Goal: Task Accomplishment & Management: Use online tool/utility

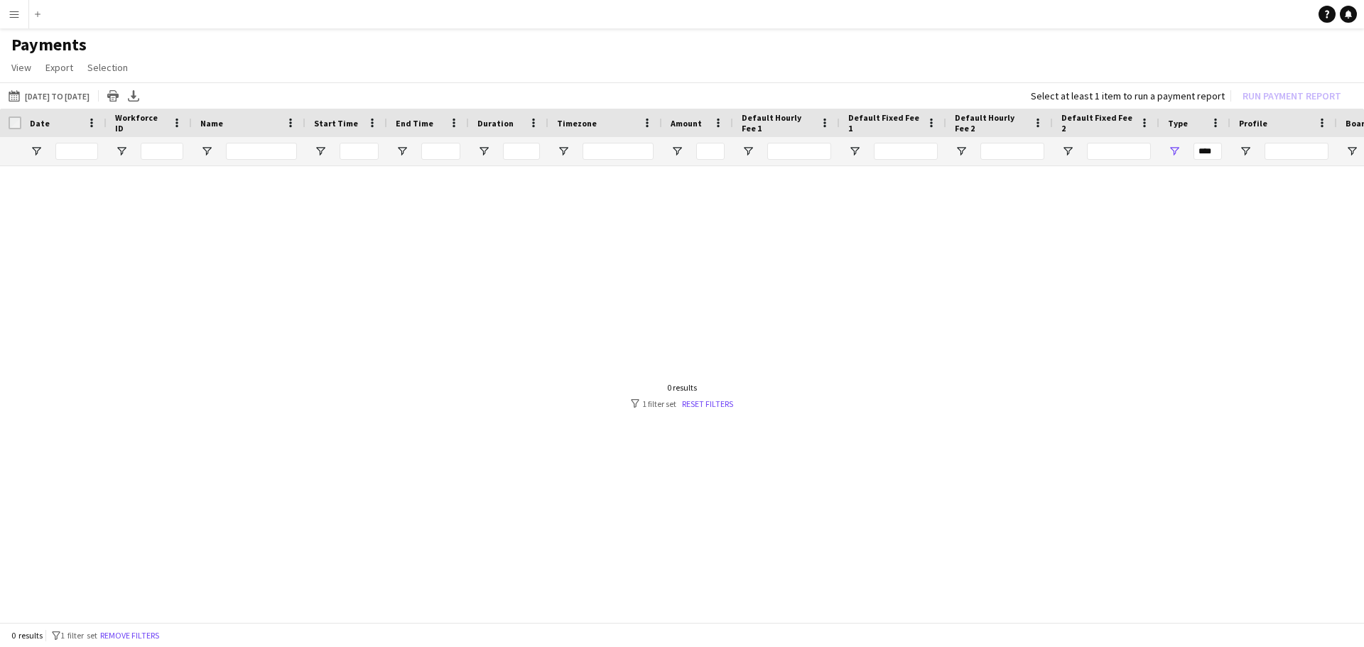
click at [703, 394] on div "0 results filter-1 1 filter set Reset filters" at bounding box center [682, 395] width 102 height 27
click at [700, 402] on link "Reset filters" at bounding box center [707, 403] width 51 height 11
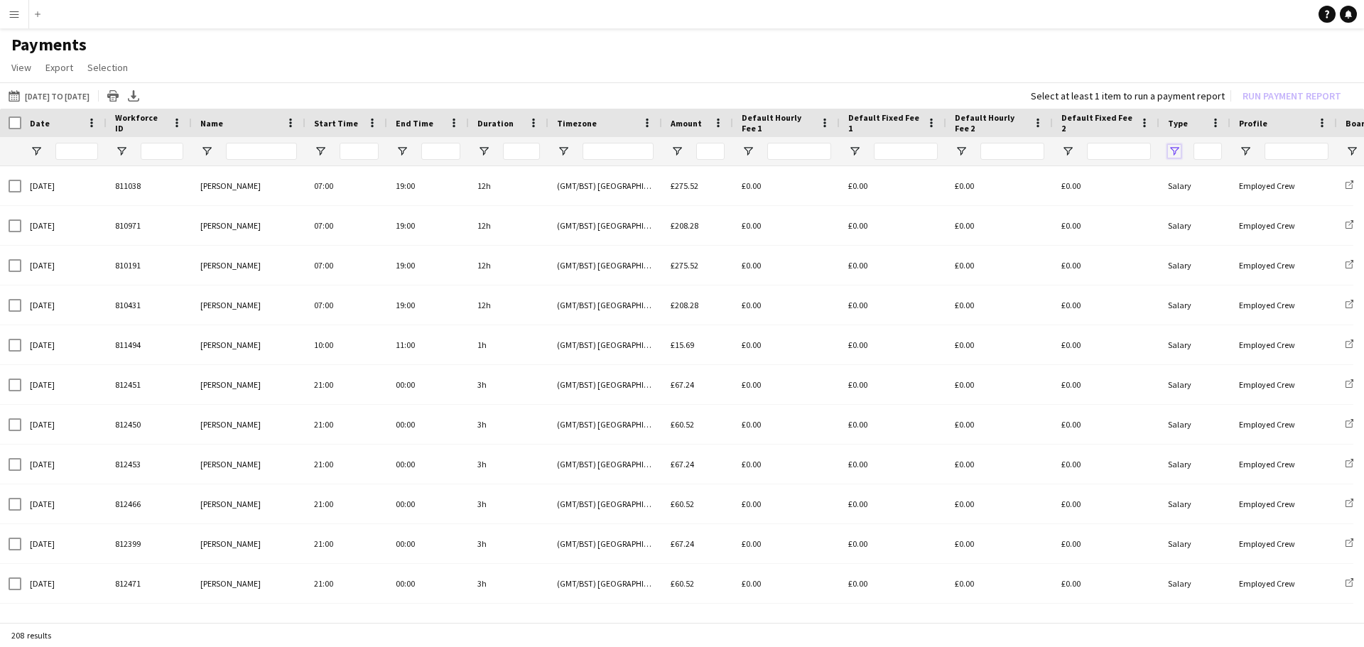
click at [1175, 148] on span "Open Filter Menu" at bounding box center [1174, 151] width 13 height 13
click at [1139, 39] on h1 "Payments" at bounding box center [682, 44] width 1364 height 21
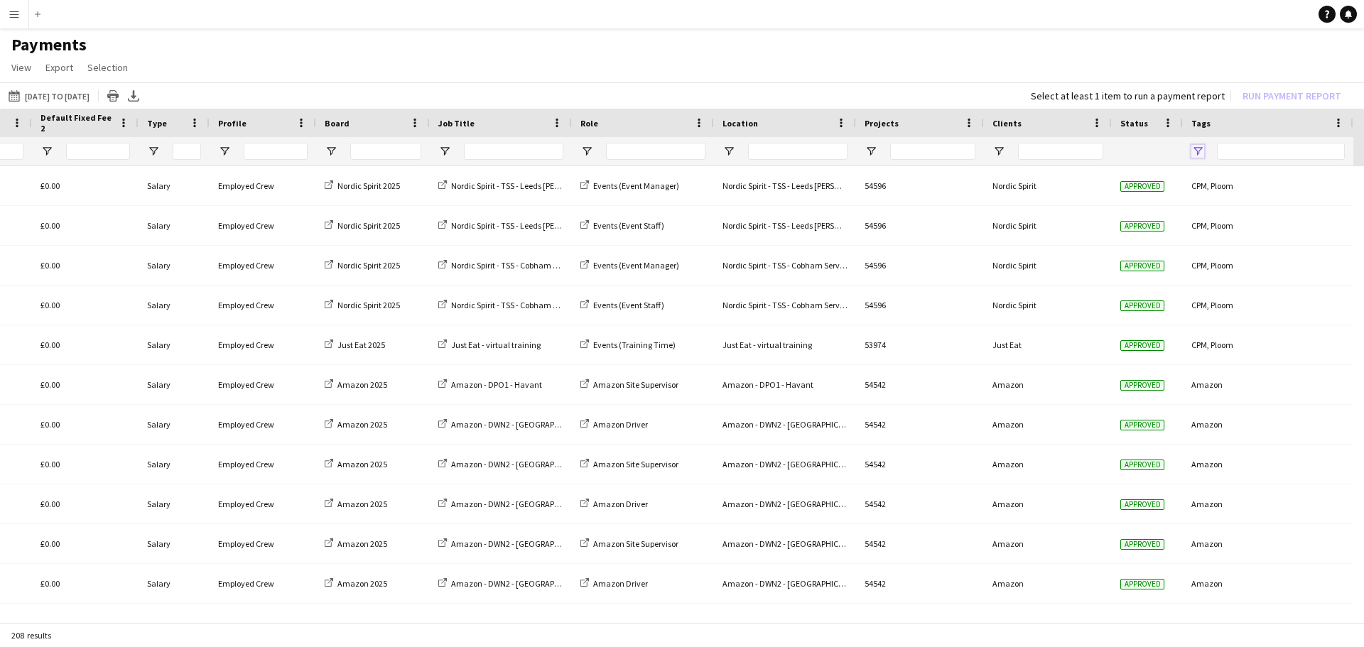
click at [1197, 151] on span "Open Filter Menu" at bounding box center [1197, 151] width 13 height 13
type input "**********"
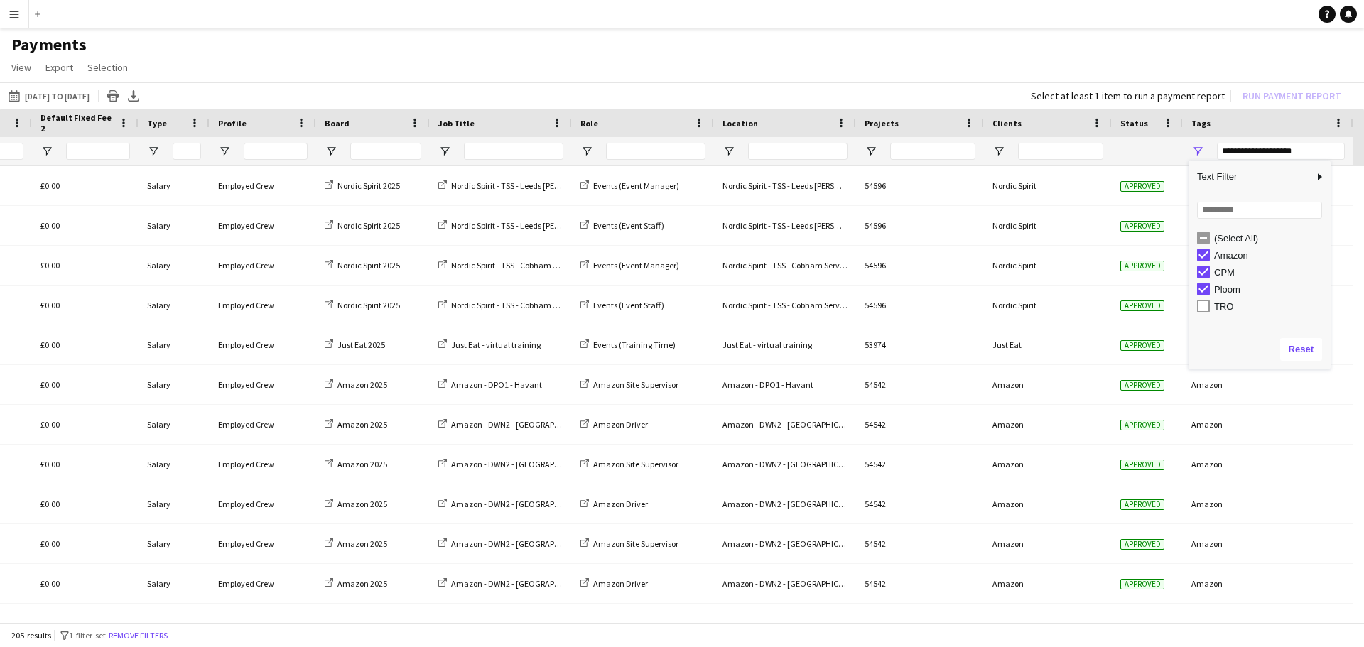
click at [690, 60] on app-page-menu "View Customise view Customise filters Reset Filters Reset View Reset All Export…" at bounding box center [682, 68] width 1364 height 27
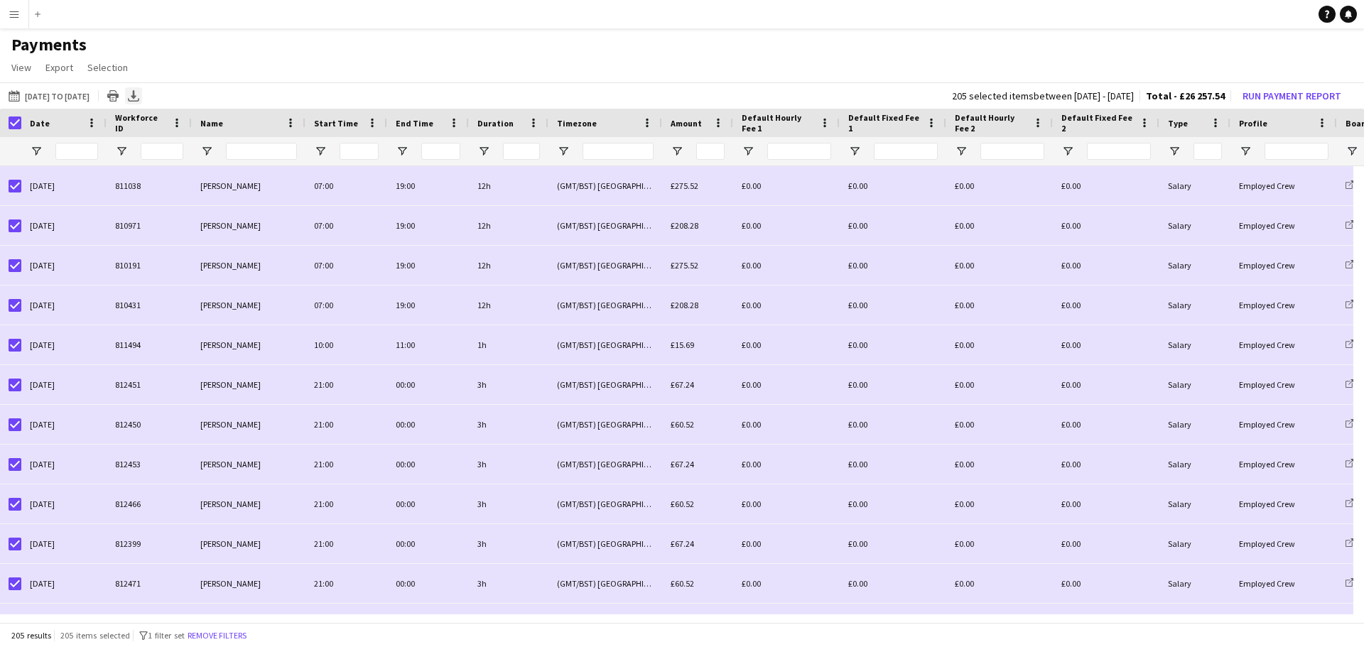
click at [136, 97] on icon at bounding box center [134, 94] width 6 height 9
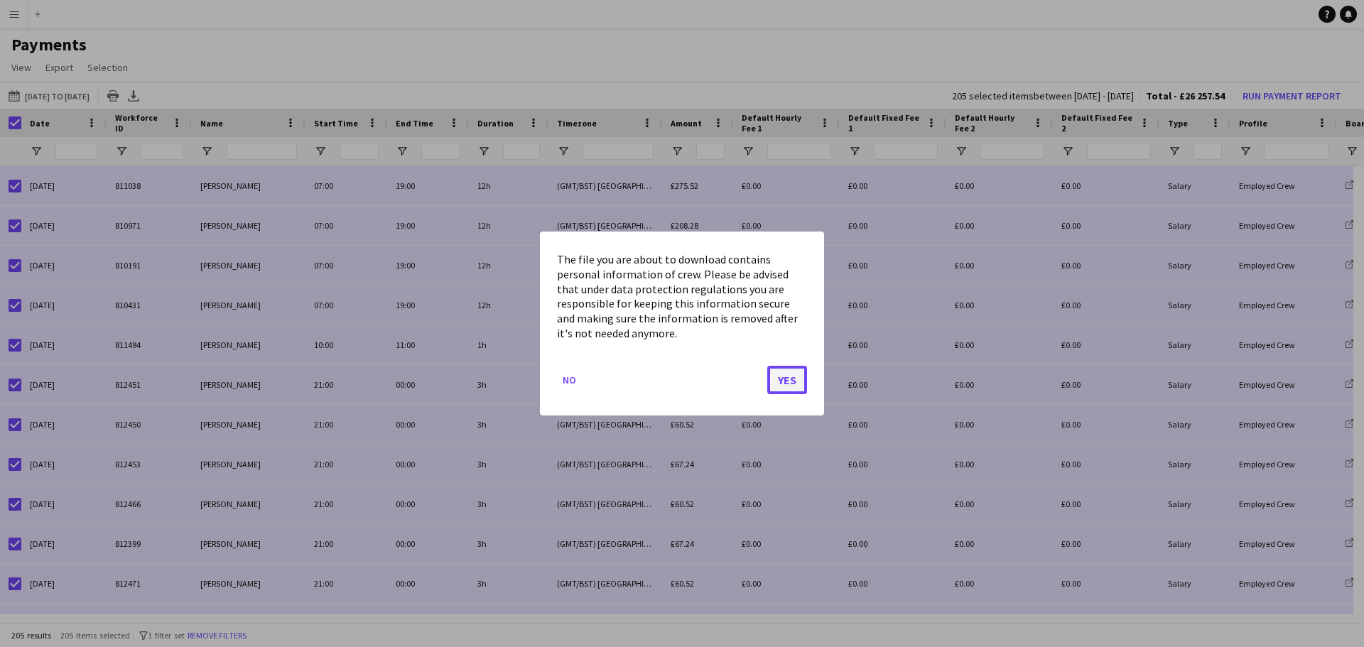
click at [790, 386] on button "Yes" at bounding box center [787, 380] width 40 height 28
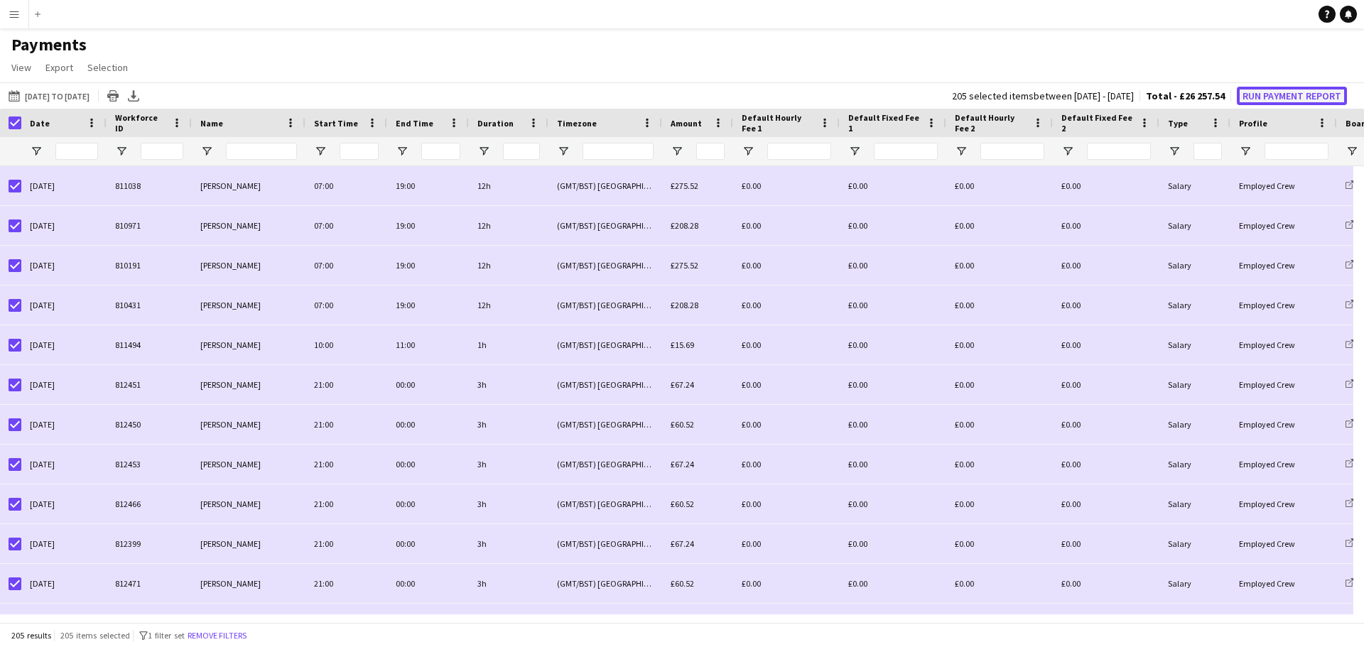
click at [1259, 92] on button "Run Payment Report" at bounding box center [1292, 96] width 110 height 18
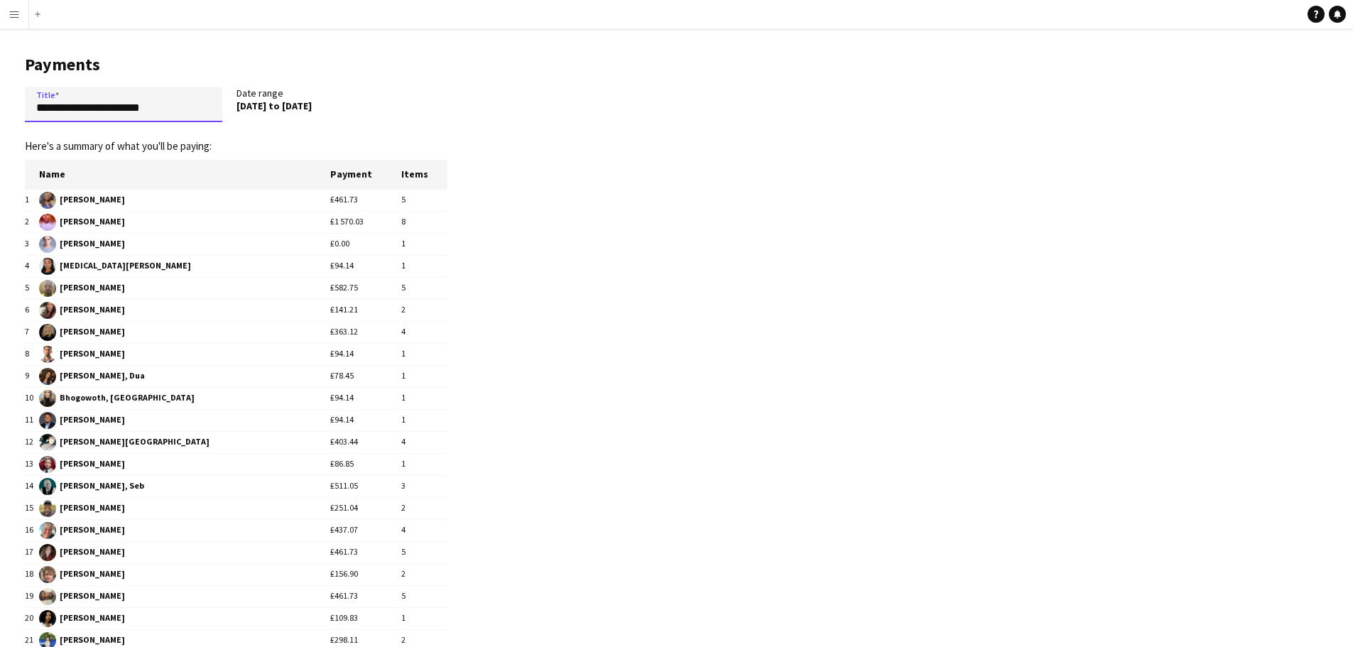
click at [206, 112] on input "**********" at bounding box center [123, 105] width 197 height 36
drag, startPoint x: 193, startPoint y: 112, endPoint x: 8, endPoint y: 115, distance: 185.4
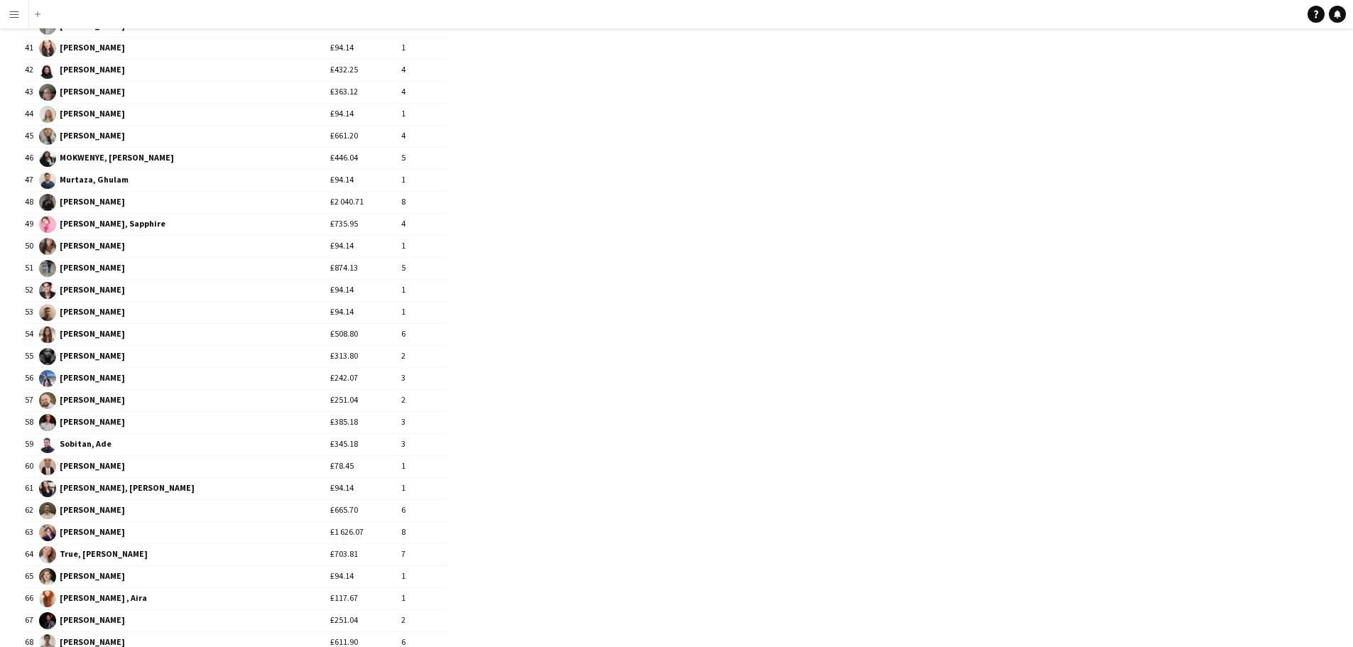
scroll to position [1168, 0]
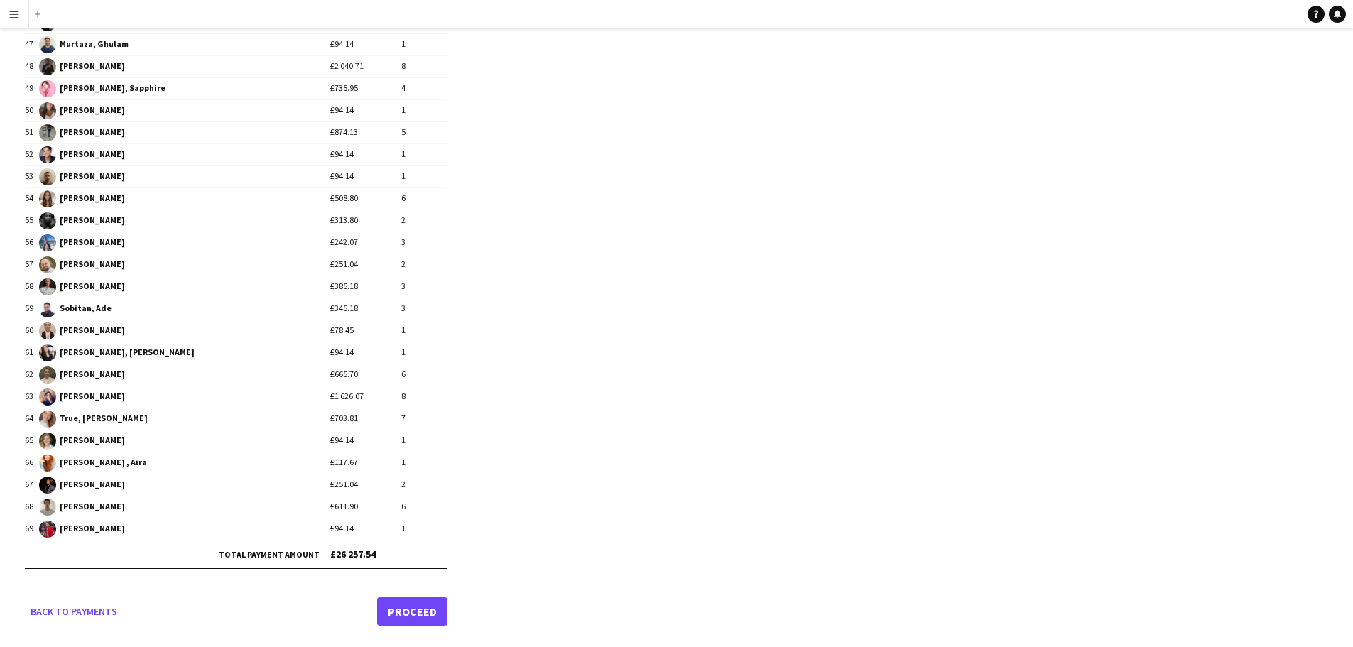
type input "**********"
click at [420, 612] on link "Proceed" at bounding box center [412, 611] width 70 height 28
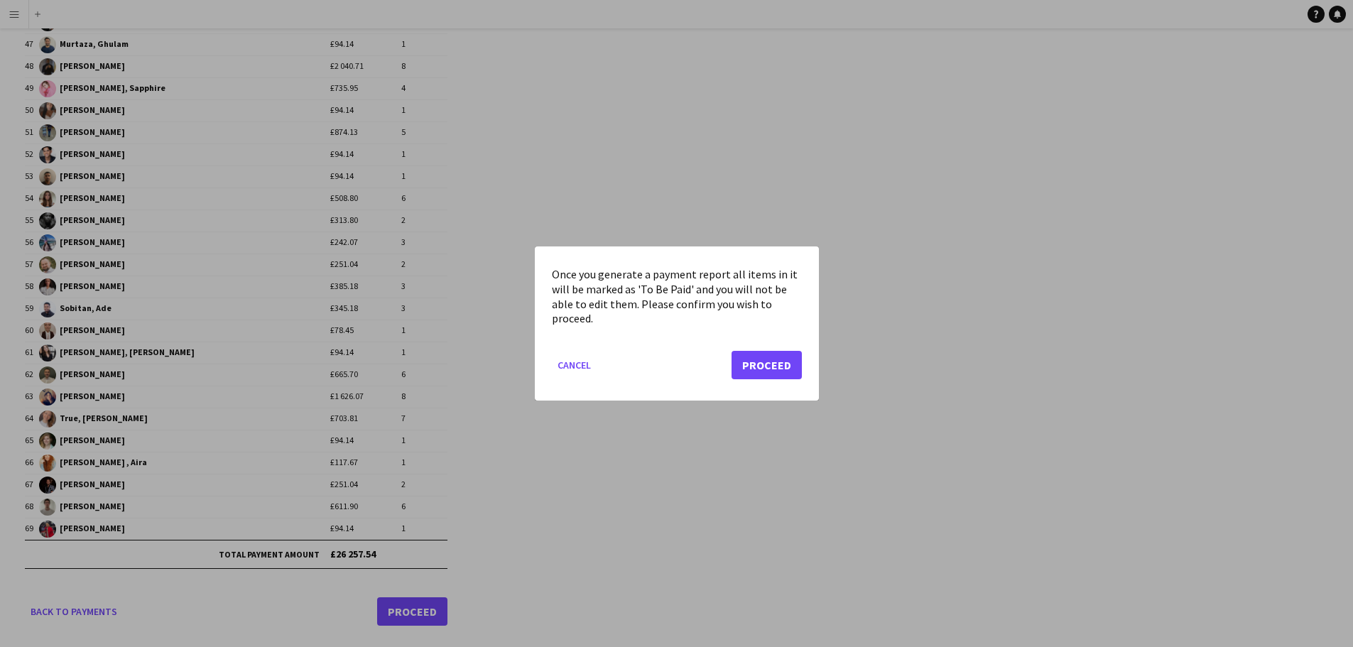
scroll to position [0, 0]
click at [760, 364] on button "Proceed" at bounding box center [767, 365] width 70 height 28
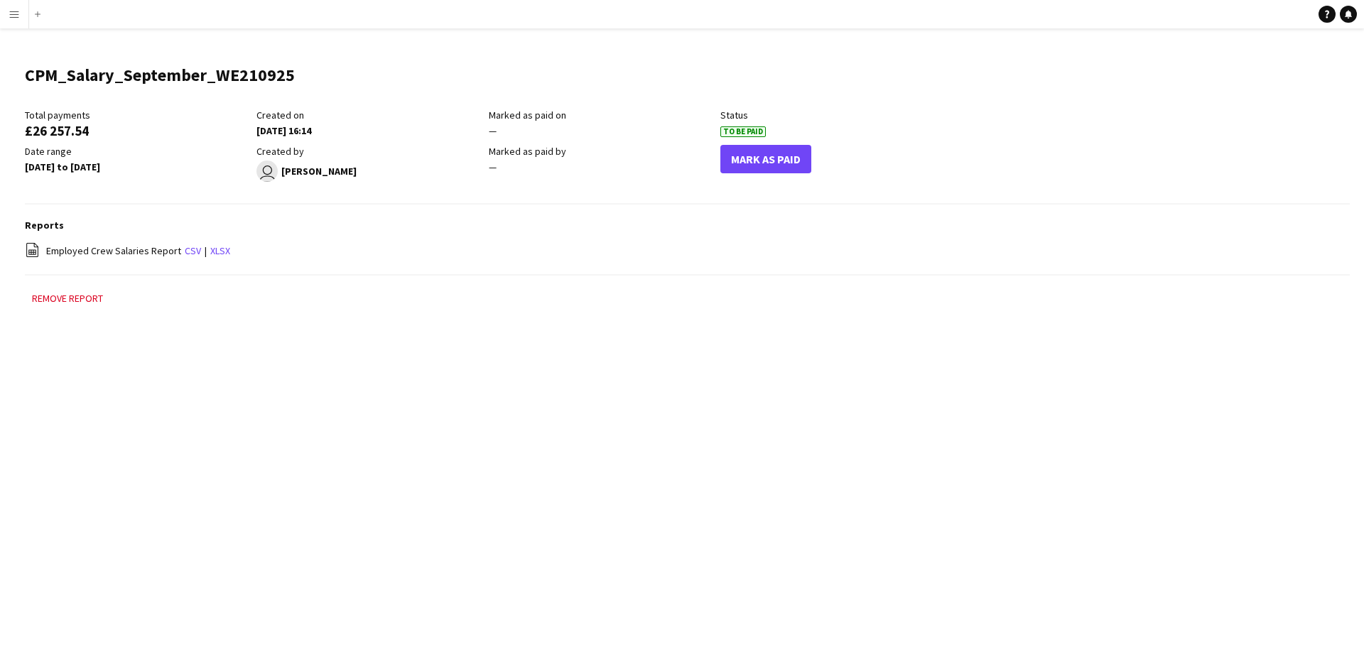
click at [17, 10] on app-icon "Menu" at bounding box center [14, 14] width 11 height 11
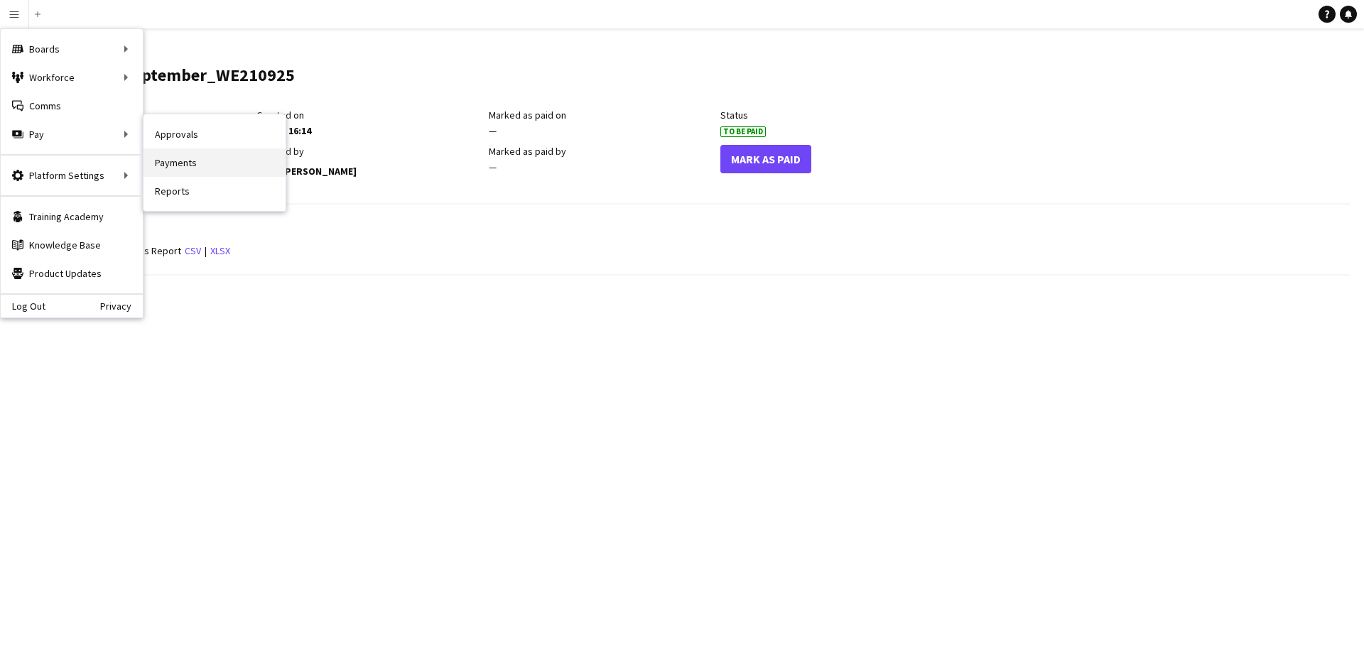
click at [193, 158] on link "Payments" at bounding box center [214, 162] width 142 height 28
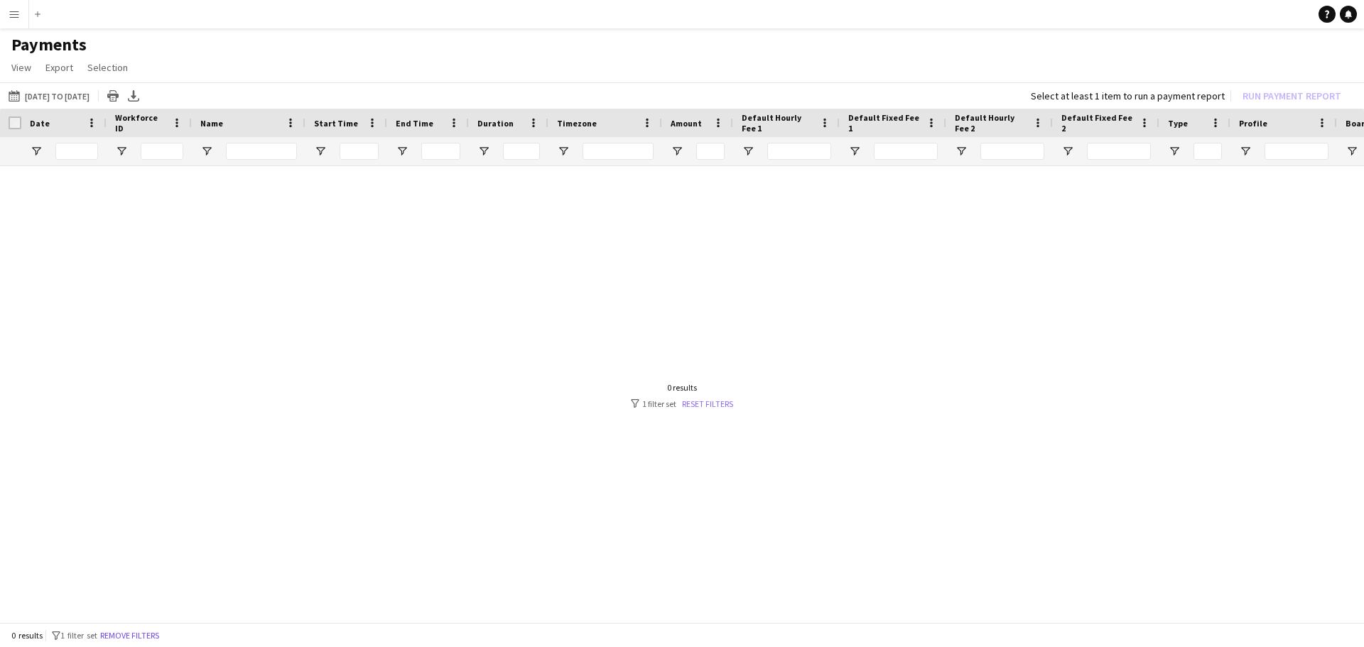
click at [705, 404] on link "Reset filters" at bounding box center [707, 403] width 51 height 11
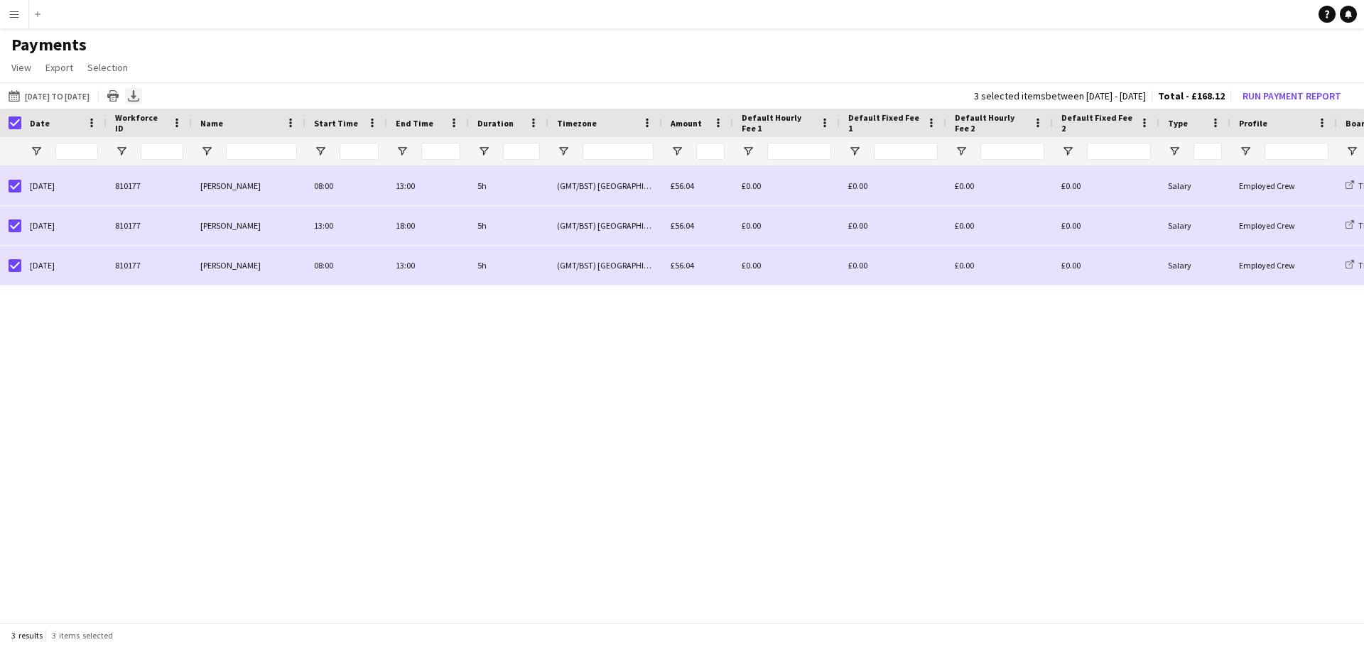
click at [136, 94] on icon at bounding box center [134, 94] width 6 height 9
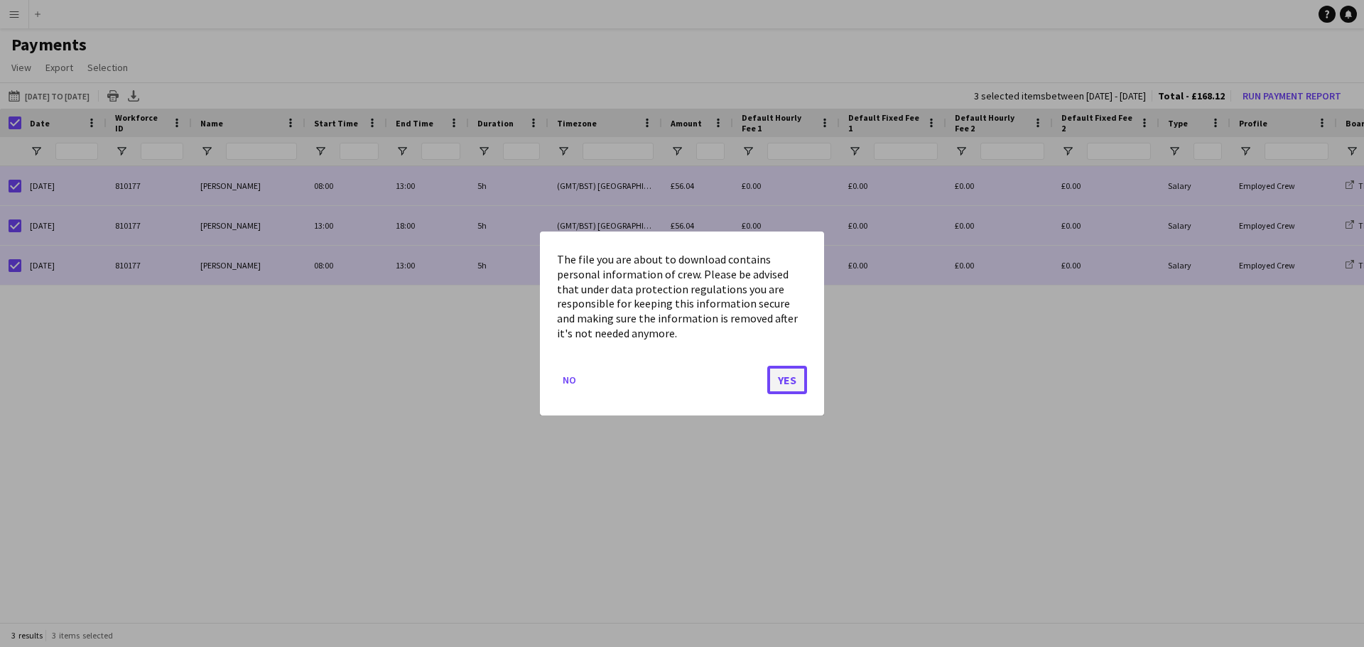
click at [793, 373] on button "Yes" at bounding box center [787, 380] width 40 height 28
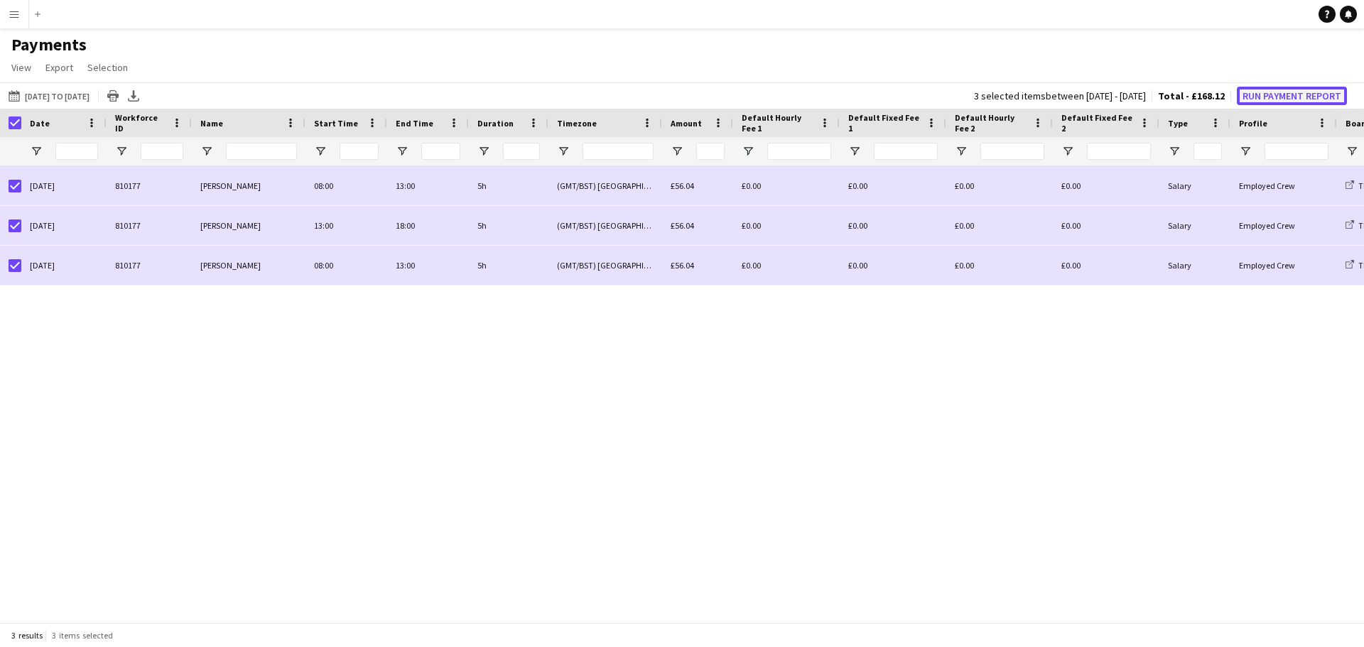
click at [1285, 92] on button "Run Payment Report" at bounding box center [1292, 96] width 110 height 18
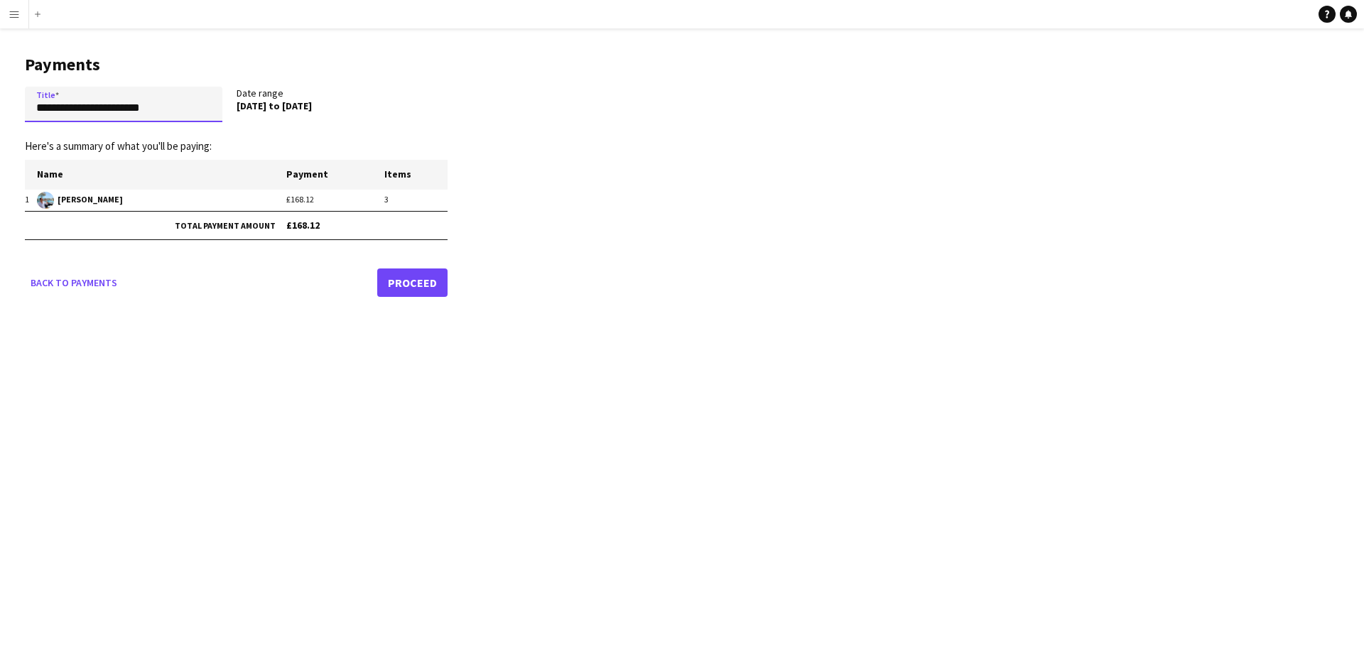
click at [187, 109] on input "**********" at bounding box center [123, 105] width 197 height 36
drag, startPoint x: 187, startPoint y: 109, endPoint x: 13, endPoint y: 118, distance: 173.5
click at [13, 118] on main "**********" at bounding box center [231, 173] width 462 height 290
type input "**********"
click at [418, 280] on link "Proceed" at bounding box center [412, 282] width 70 height 28
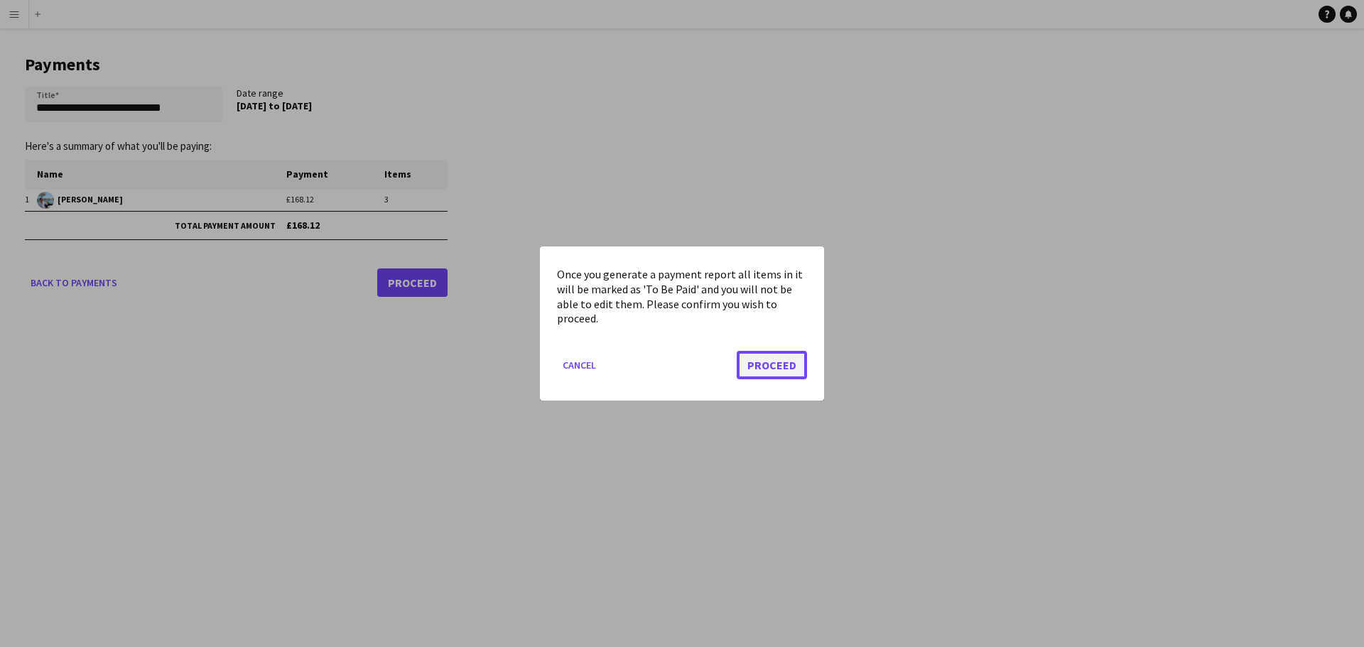
click at [744, 364] on button "Proceed" at bounding box center [772, 365] width 70 height 28
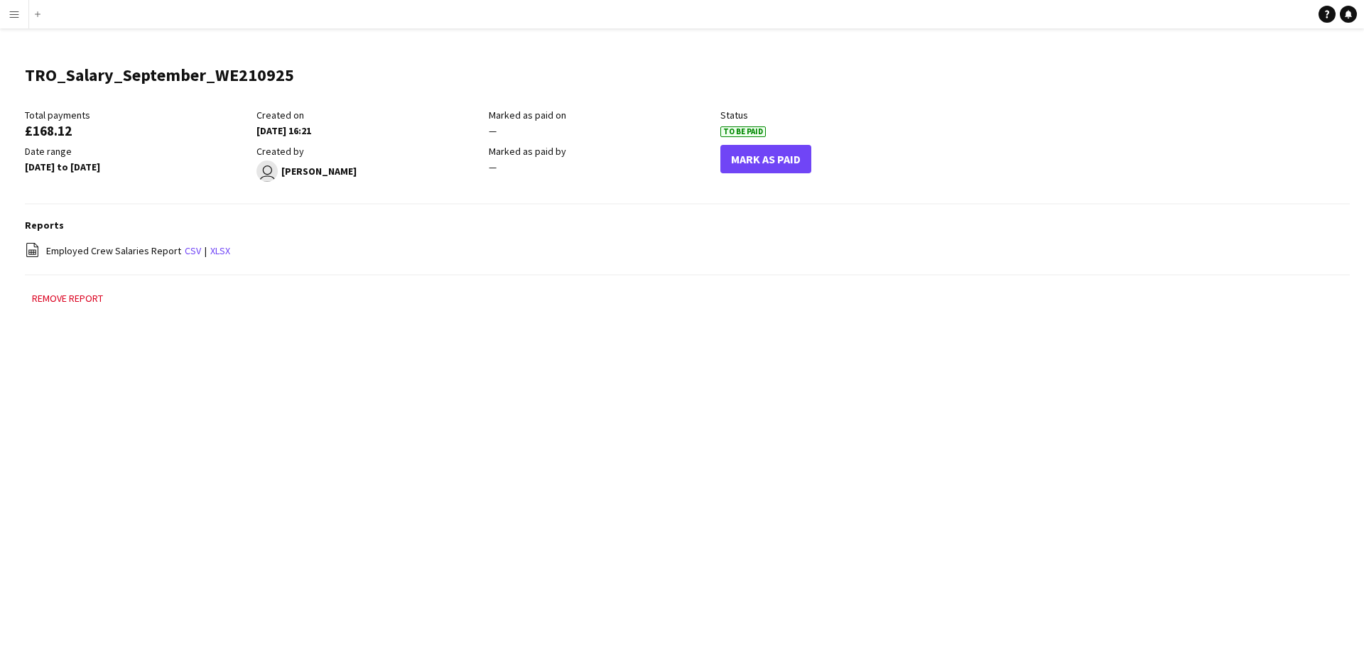
click at [16, 10] on app-icon "Menu" at bounding box center [14, 14] width 11 height 11
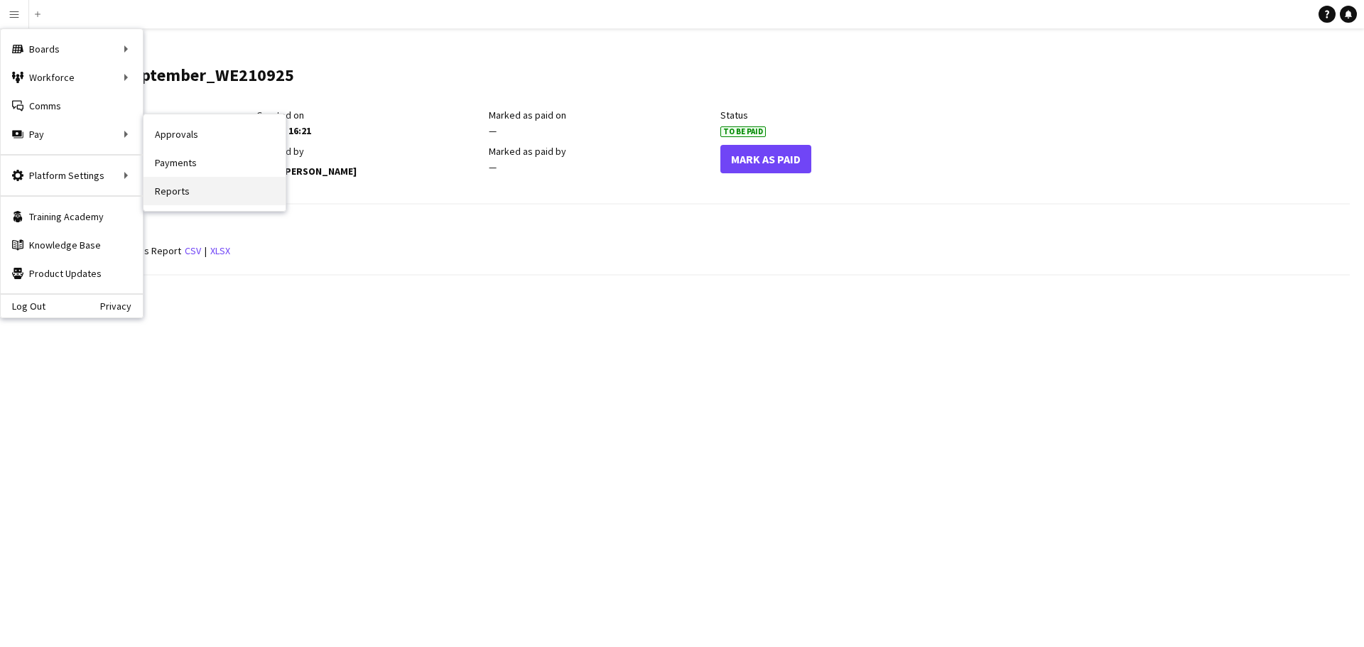
click at [180, 197] on link "Reports" at bounding box center [214, 191] width 142 height 28
